Goal: Transaction & Acquisition: Purchase product/service

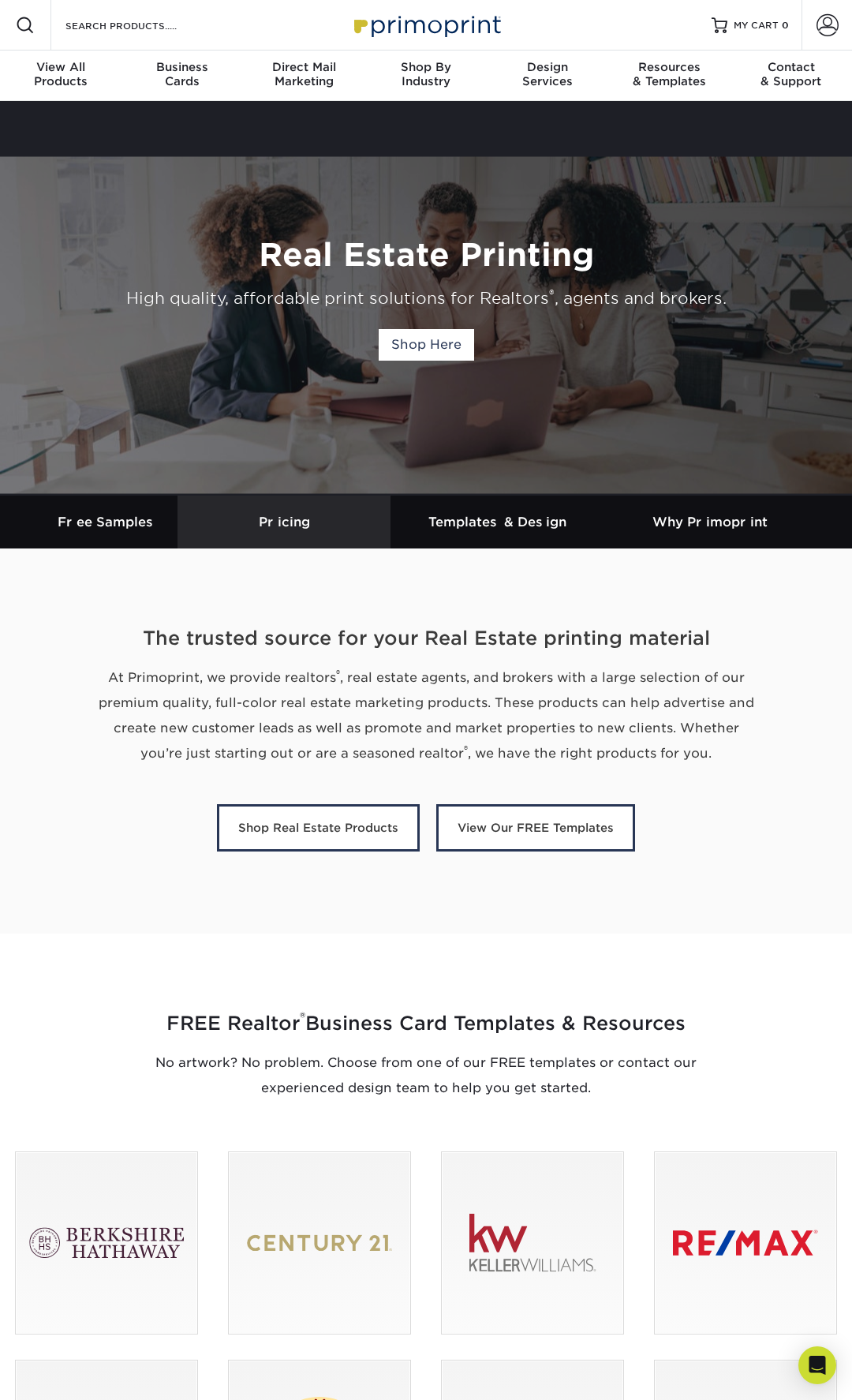
click at [306, 535] on link "Pricing" at bounding box center [284, 522] width 213 height 53
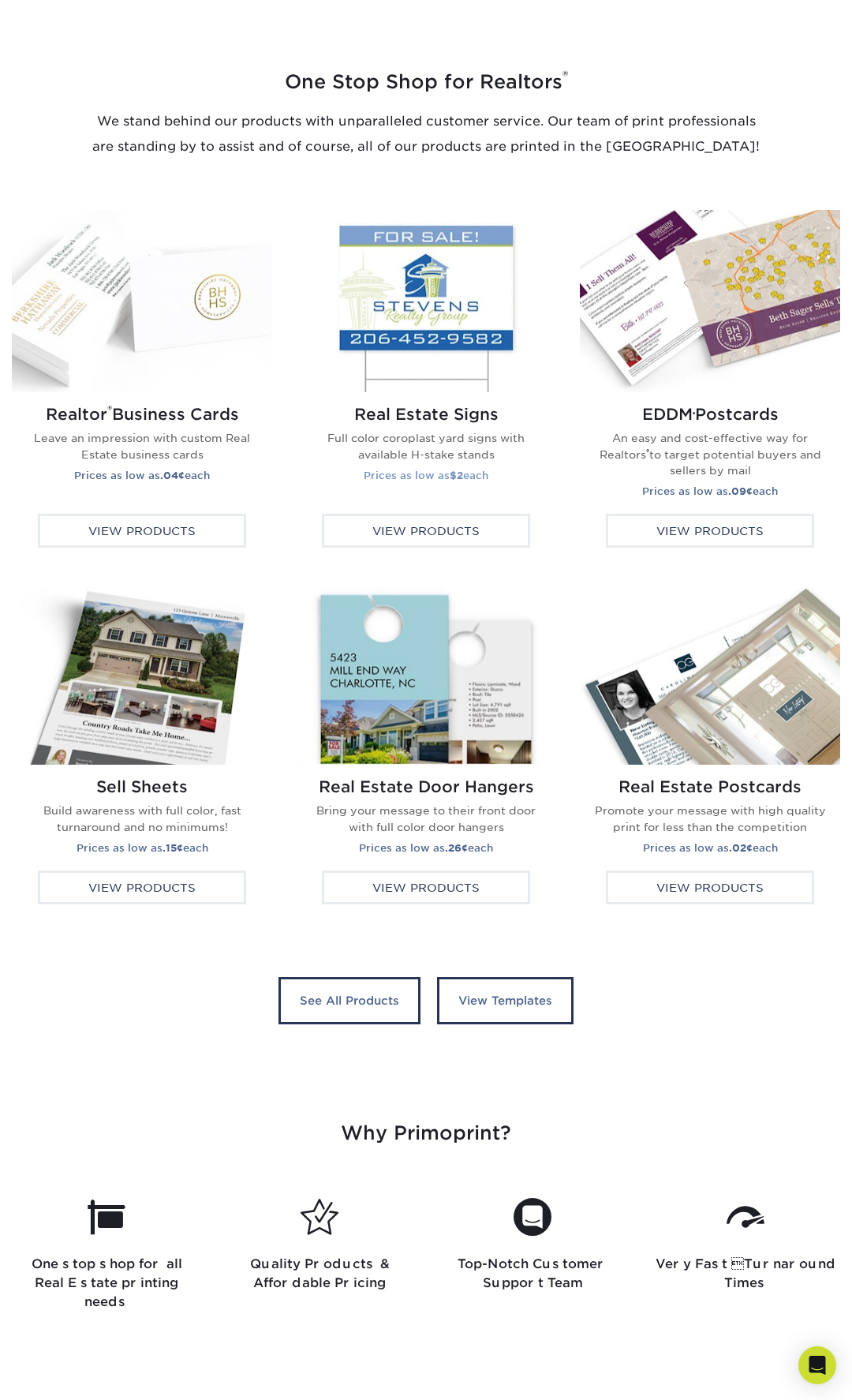
scroll to position [2388, 0]
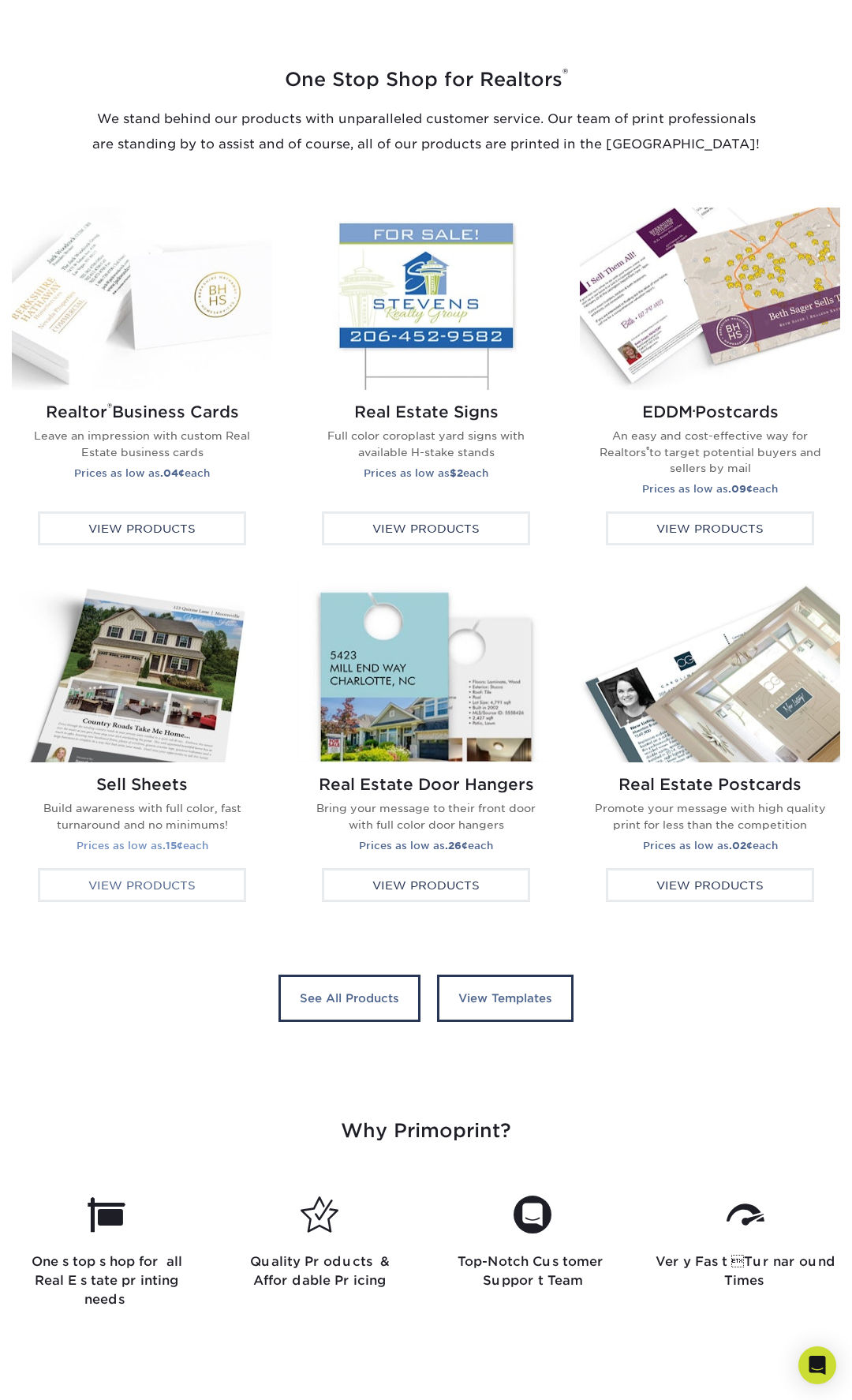
click at [166, 887] on div "View Products" at bounding box center [142, 885] width 208 height 34
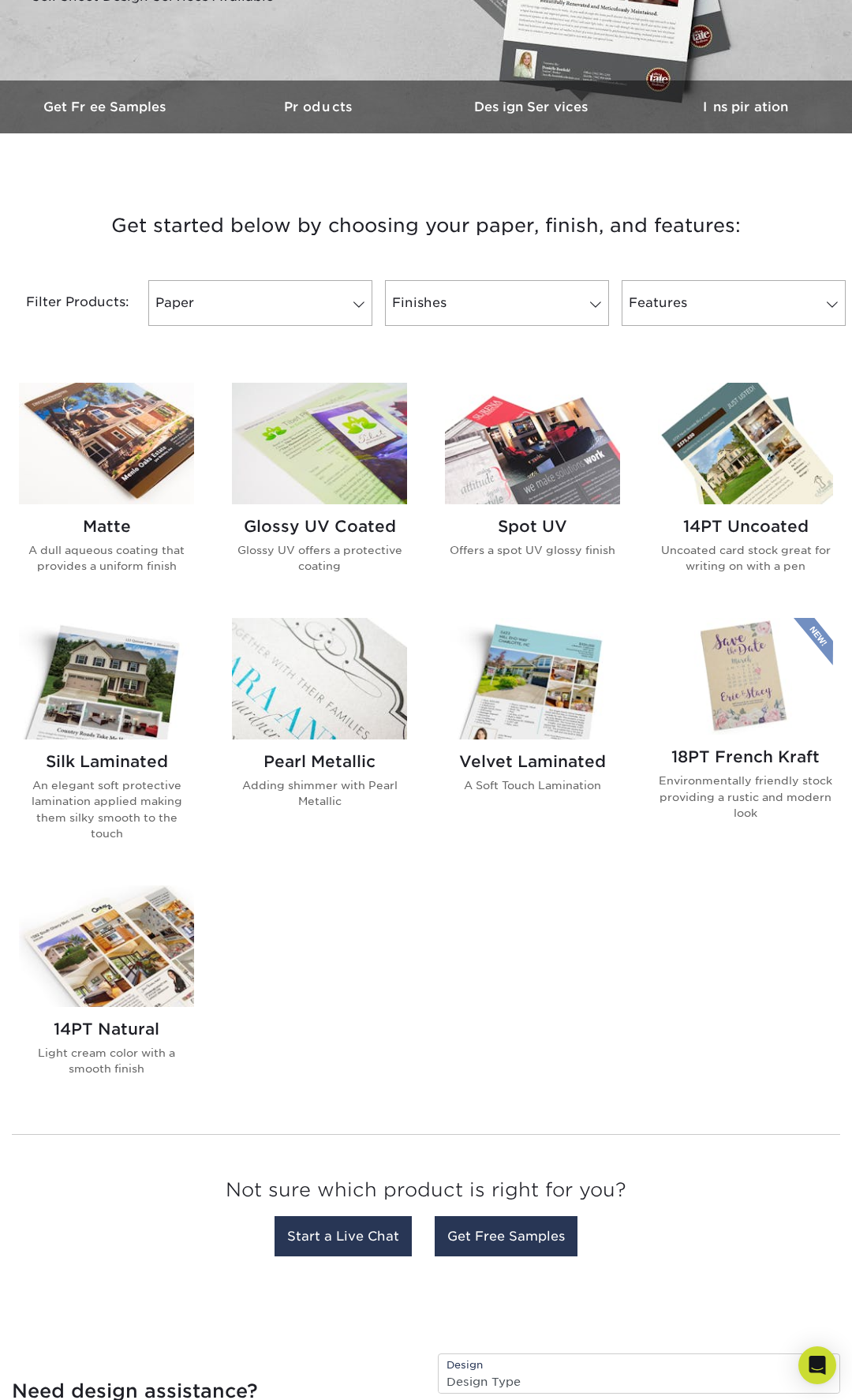
scroll to position [517, 0]
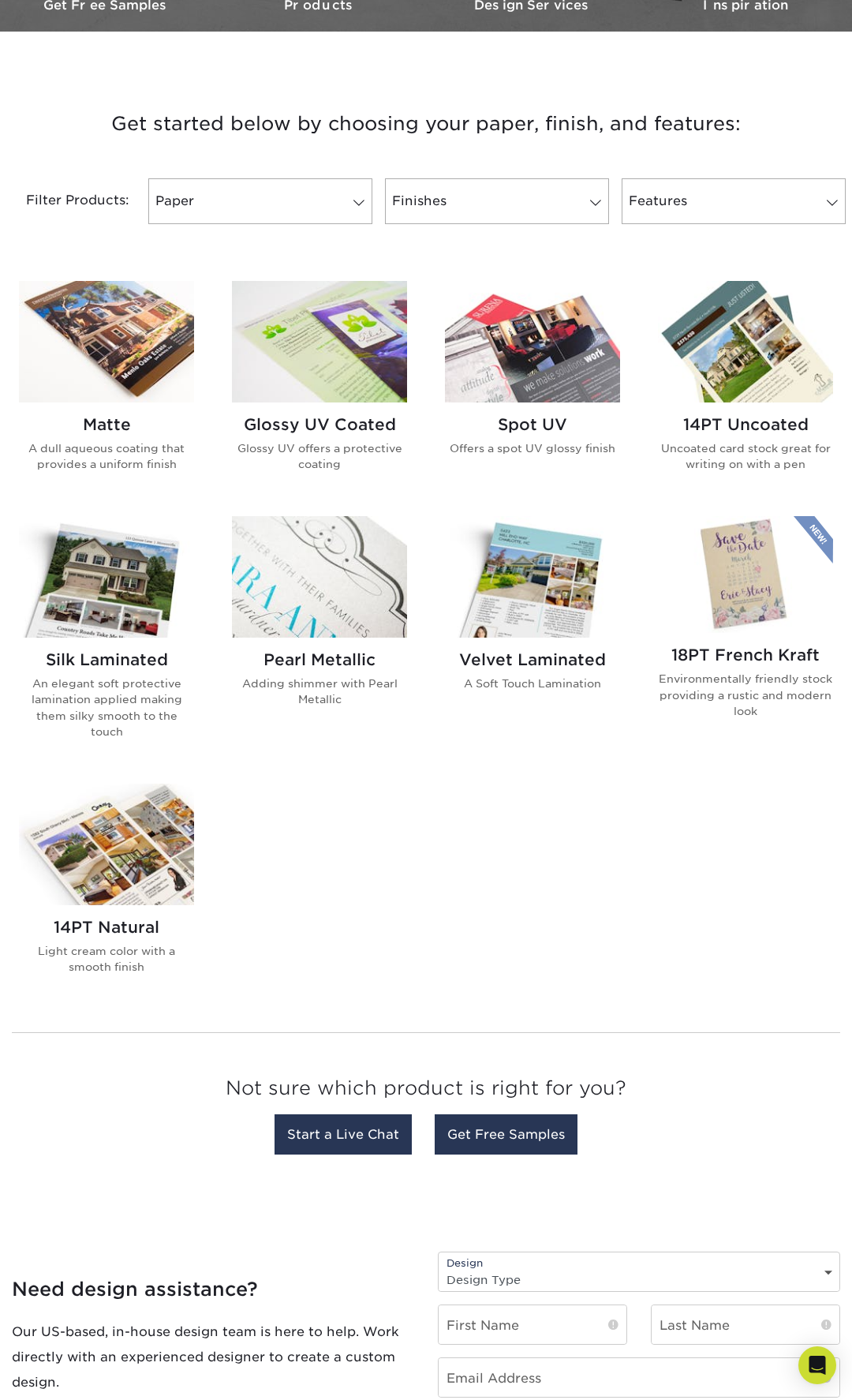
click at [344, 373] on img at bounding box center [319, 341] width 175 height 121
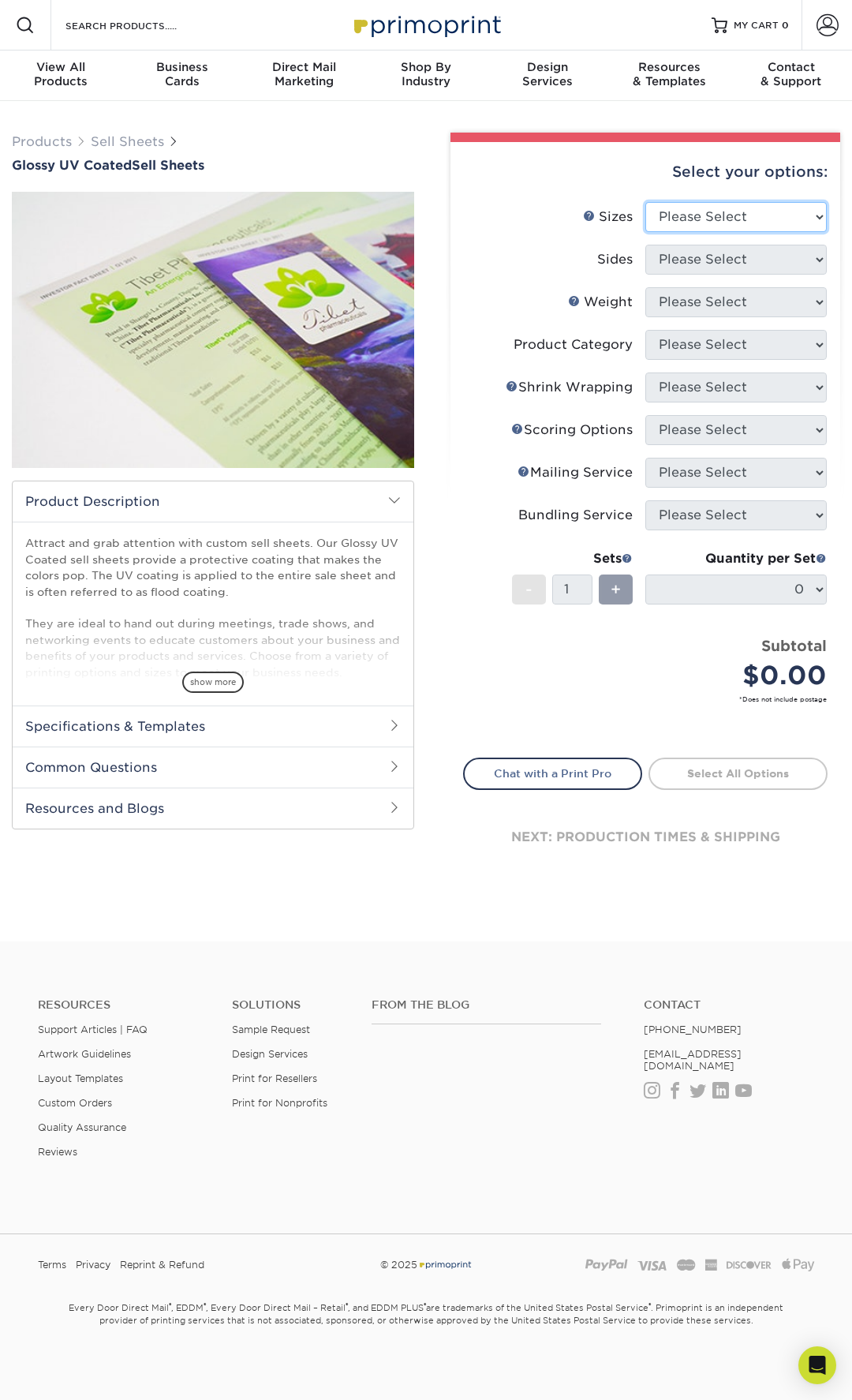
click at [744, 221] on select "Please Select 6" x 18" 7" x 12" 8" x 10" 8.5" x 11" 8.5" x 14" 9" x 12" 9" x 18…" at bounding box center [736, 216] width 182 height 30
select select "8.50x11.00"
click at [645, 202] on select "Please Select 6" x 18" 7" x 12" 8" x 10" 8.5" x 11" 8.5" x 14" 9" x 12" 9" x 18…" at bounding box center [736, 216] width 182 height 30
click at [738, 266] on select "Please Select Print Both Sides Print Front Only" at bounding box center [736, 259] width 182 height 30
select select "13abbda7-1d64-4f25-8bb2-c179b224825d"
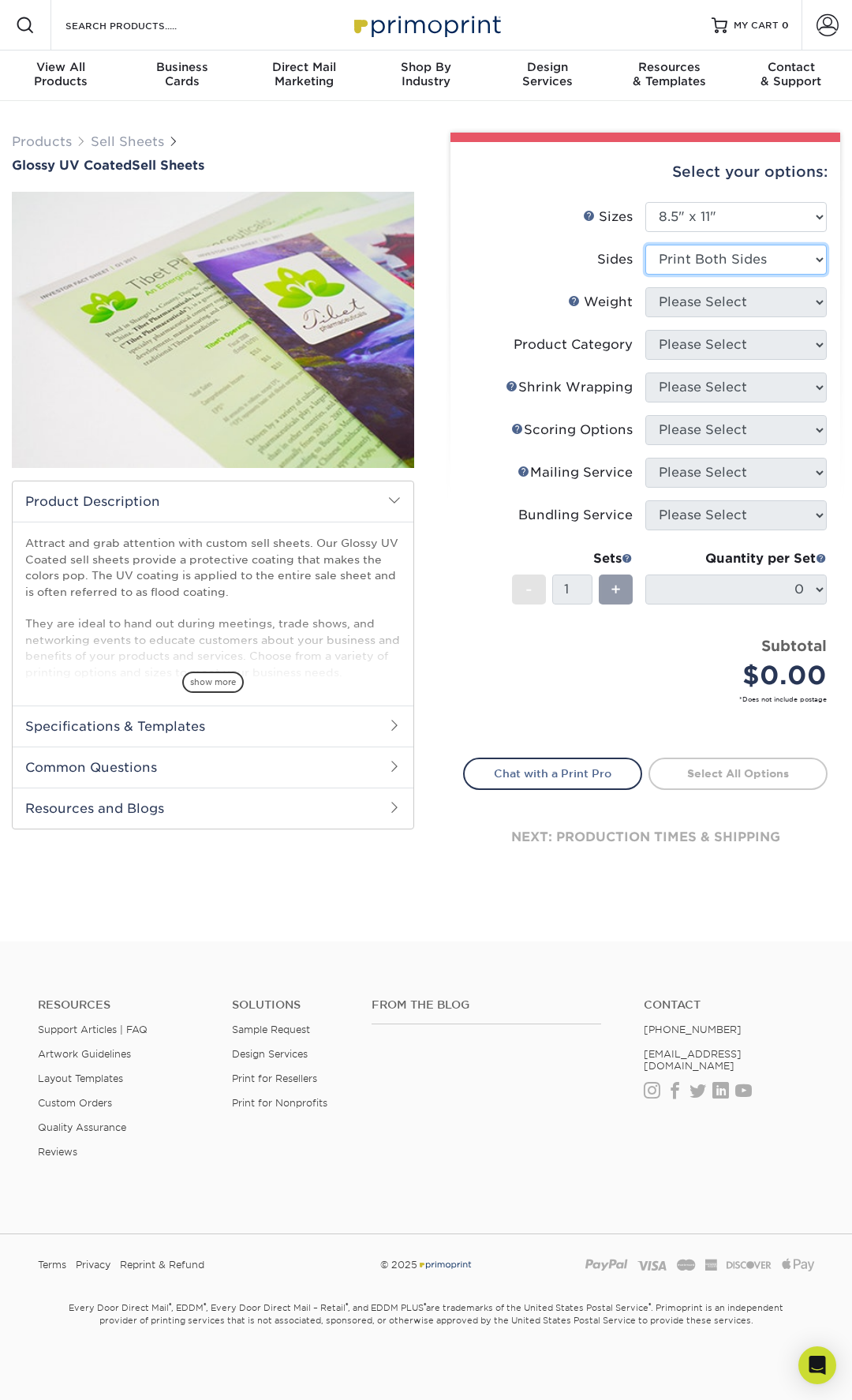
click at [645, 244] on select "Please Select Print Both Sides Print Front Only" at bounding box center [736, 259] width 182 height 30
click at [744, 308] on select "Please Select 16PT 14PT 18PT C1S" at bounding box center [736, 302] width 182 height 30
select select "14PT"
click at [645, 287] on select "Please Select 16PT 14PT 18PT C1S" at bounding box center [736, 302] width 182 height 30
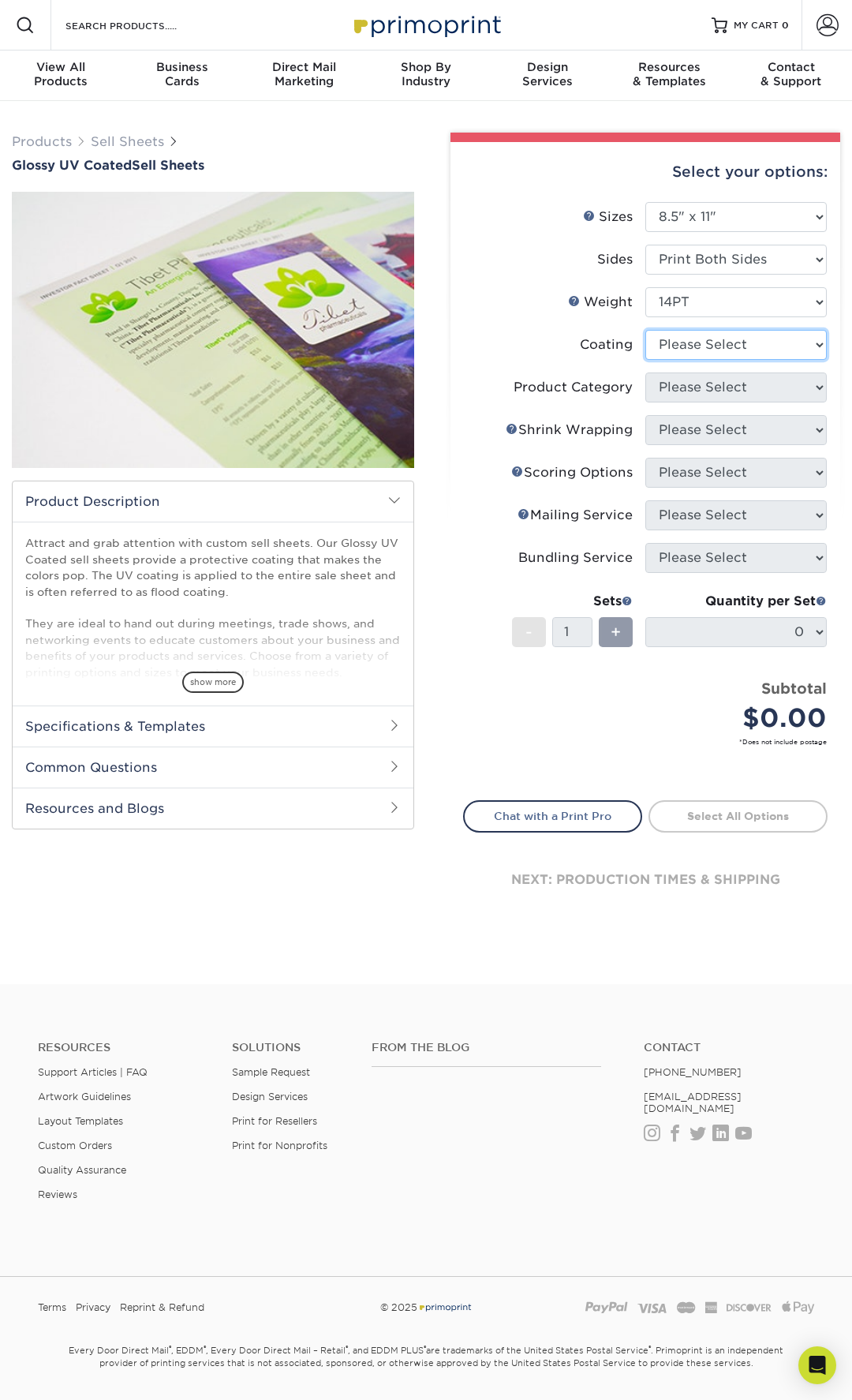
click at [735, 342] on select at bounding box center [736, 345] width 182 height 30
select select "ae367451-b2b8-45df-a344-0f05b6a12993"
click at [645, 330] on select at bounding box center [736, 345] width 182 height 30
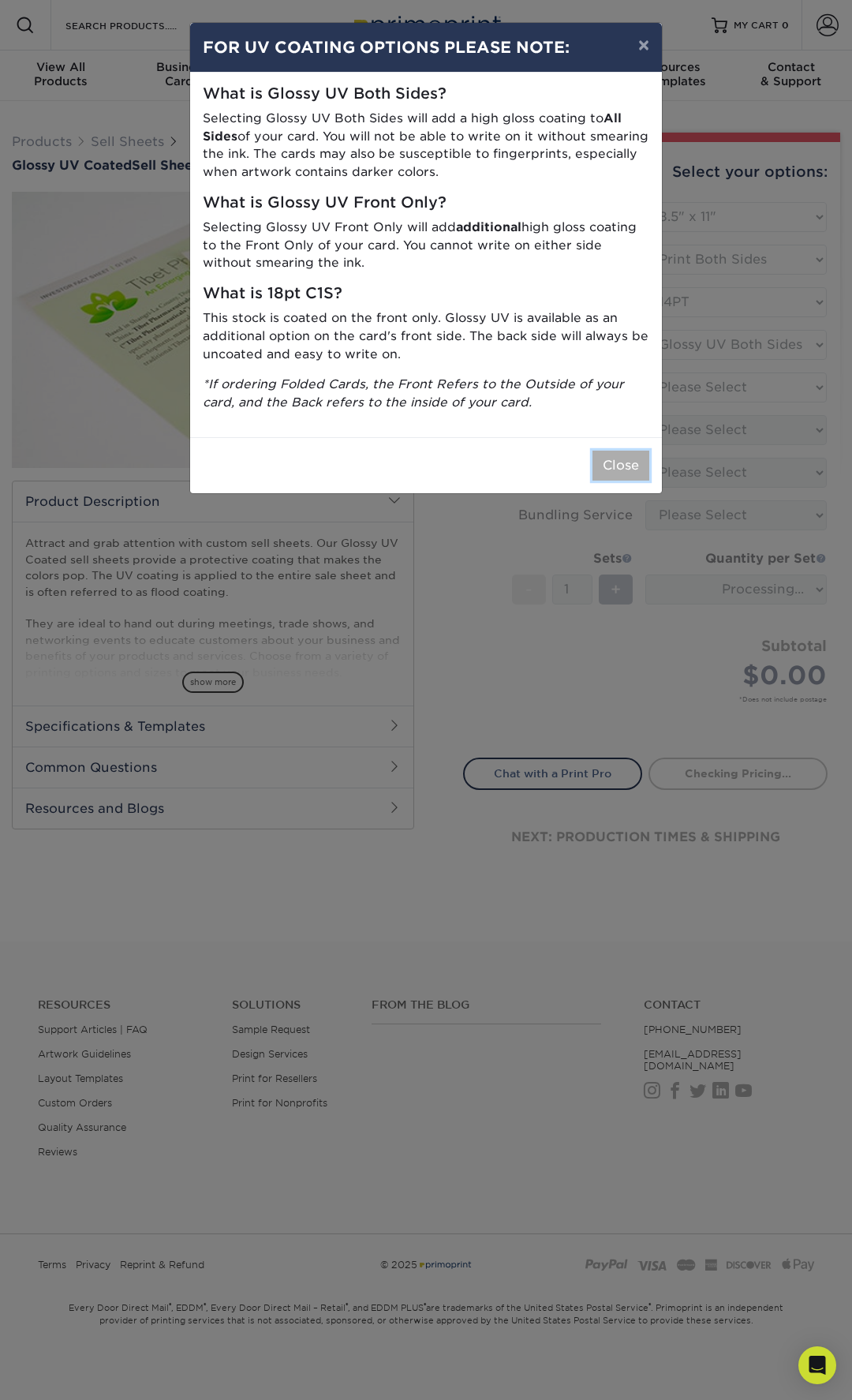
click at [632, 468] on button "Close" at bounding box center [621, 465] width 57 height 30
